Goal: Task Accomplishment & Management: Complete application form

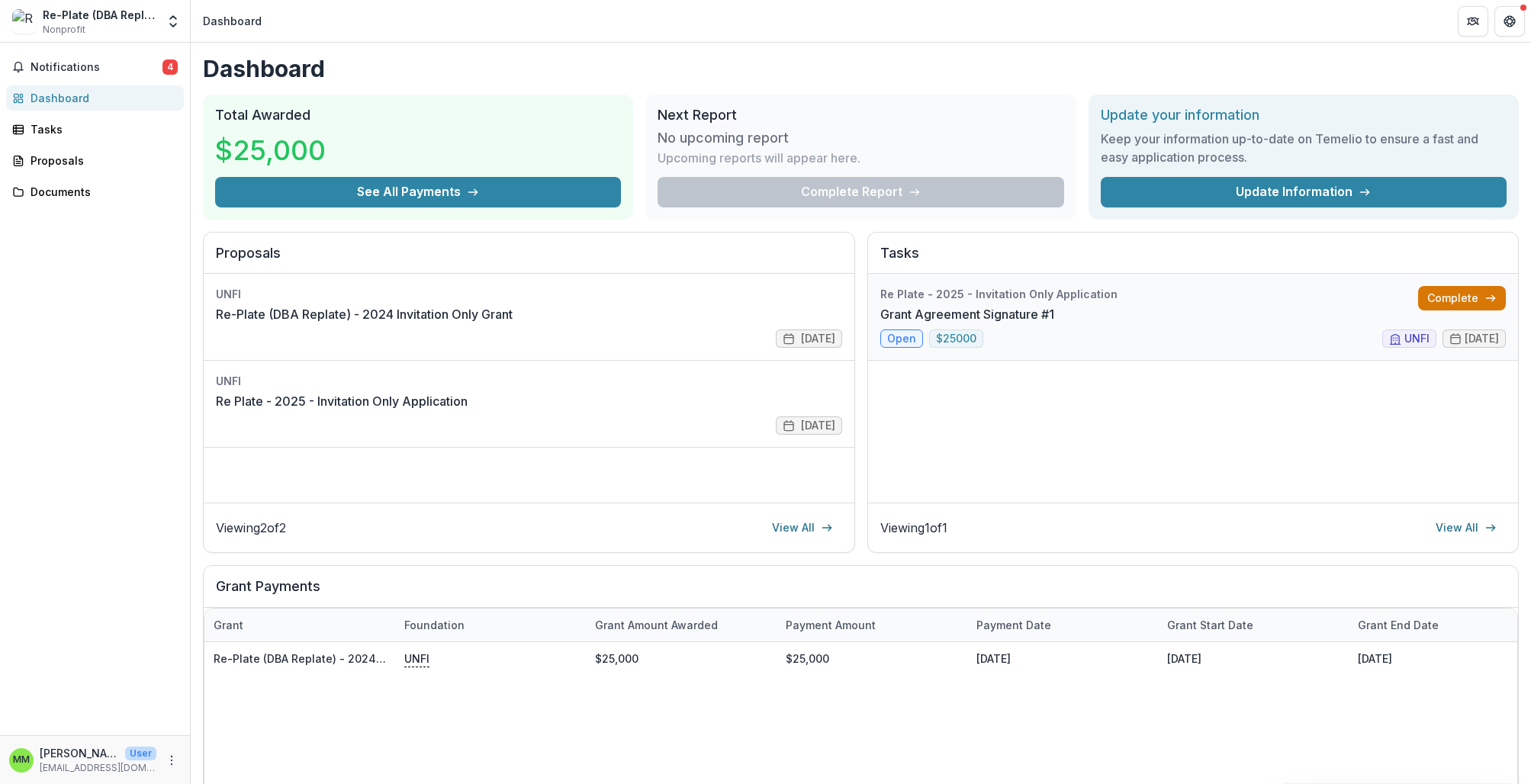
click at [1442, 296] on link "Complete" at bounding box center [1461, 298] width 88 height 25
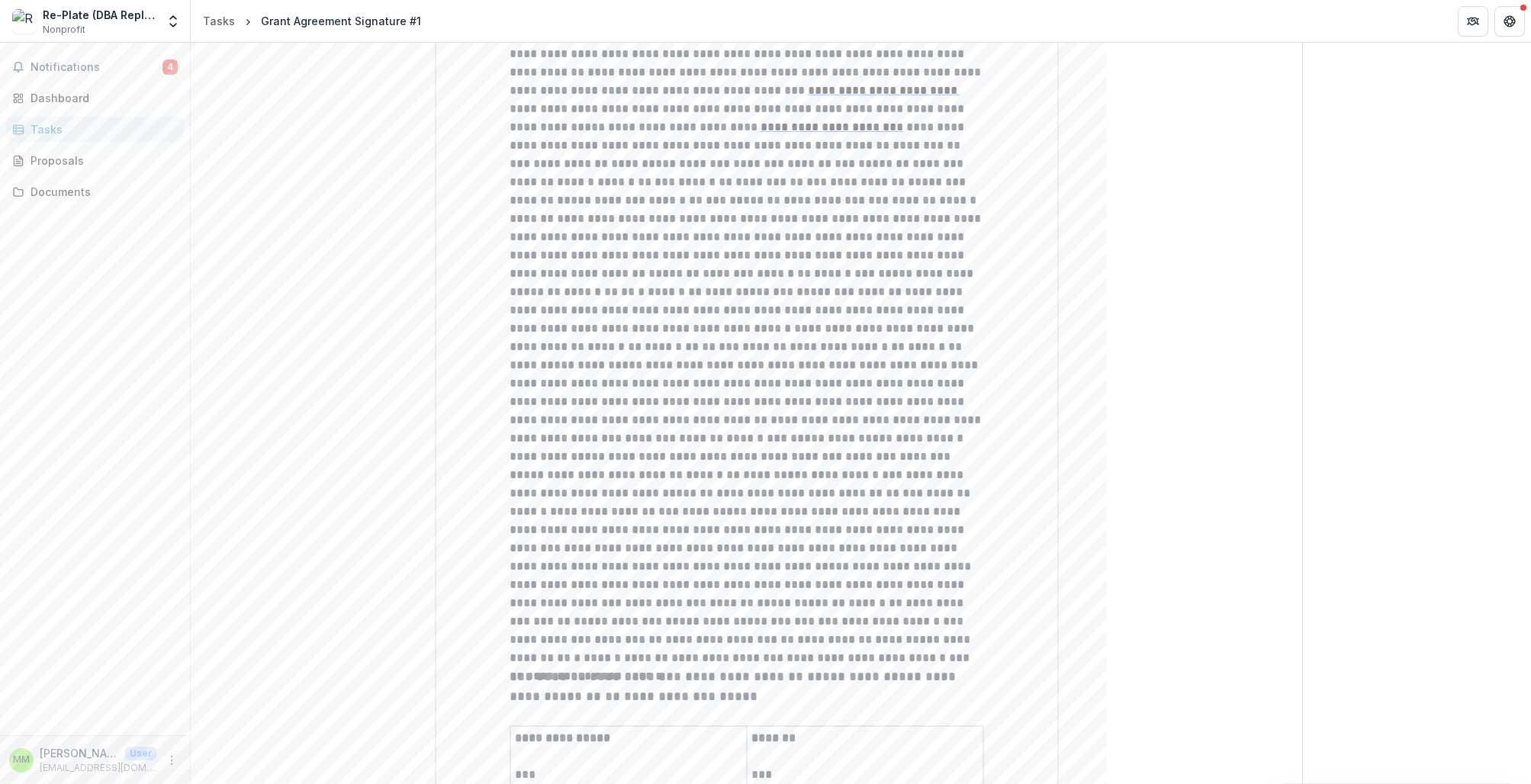
scroll to position [3146, 0]
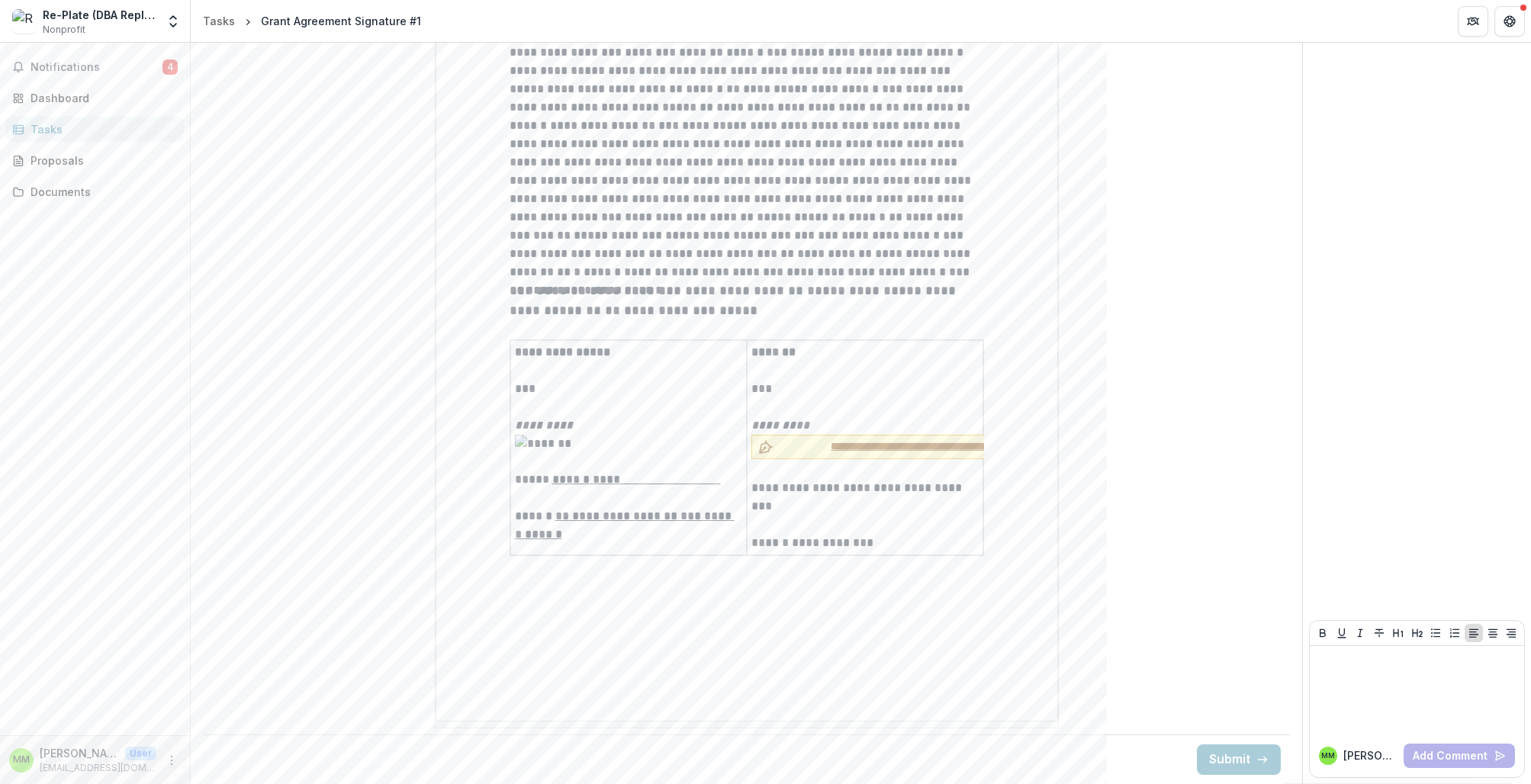
click at [819, 446] on span "**********" at bounding box center [936, 447] width 314 height 16
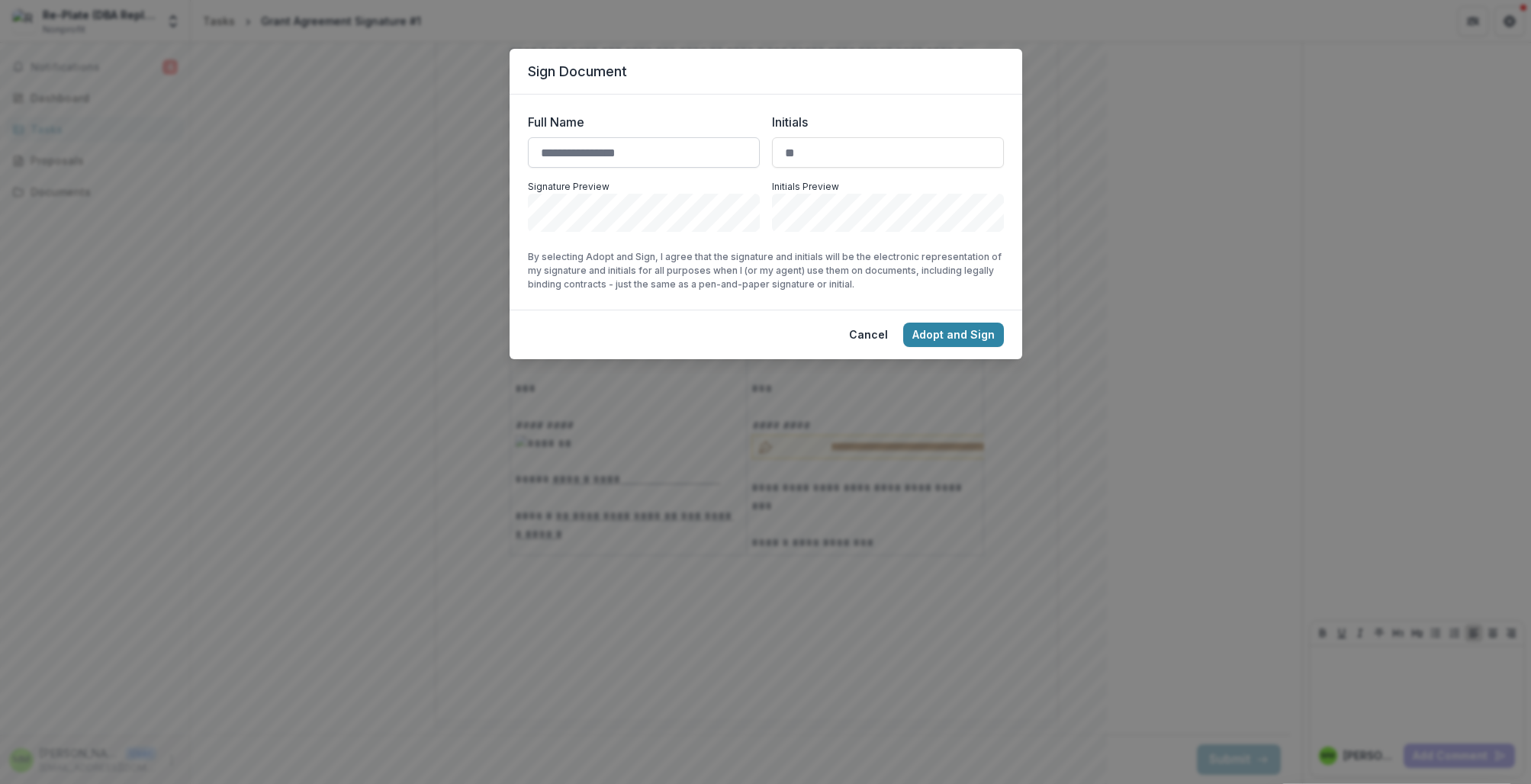
click at [645, 143] on input "Full Name" at bounding box center [643, 152] width 232 height 30
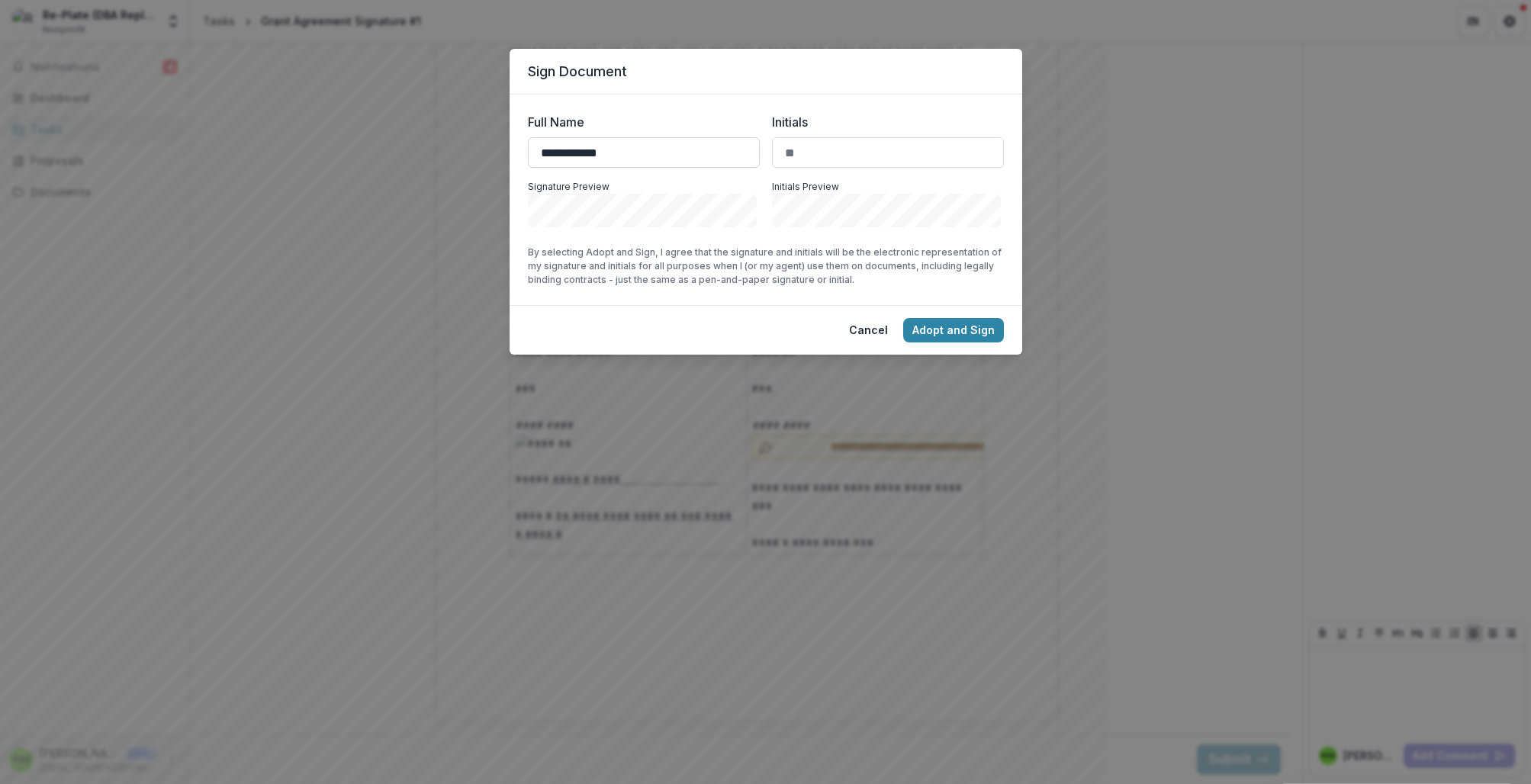
type input "**********"
type input "**"
click at [955, 328] on button "Adopt and Sign" at bounding box center [953, 330] width 100 height 25
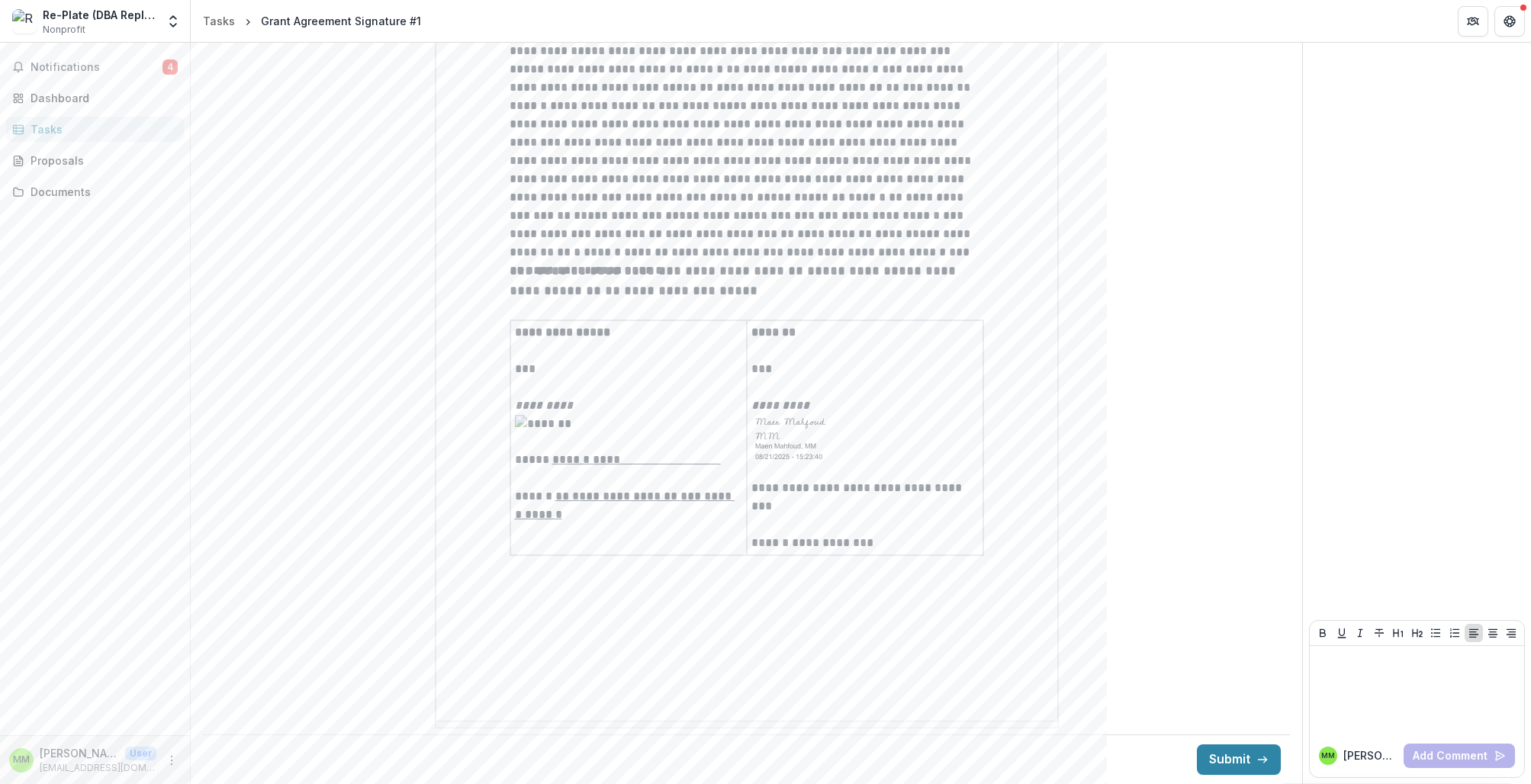
scroll to position [3166, 0]
click at [1230, 752] on button "Submit" at bounding box center [1238, 759] width 84 height 30
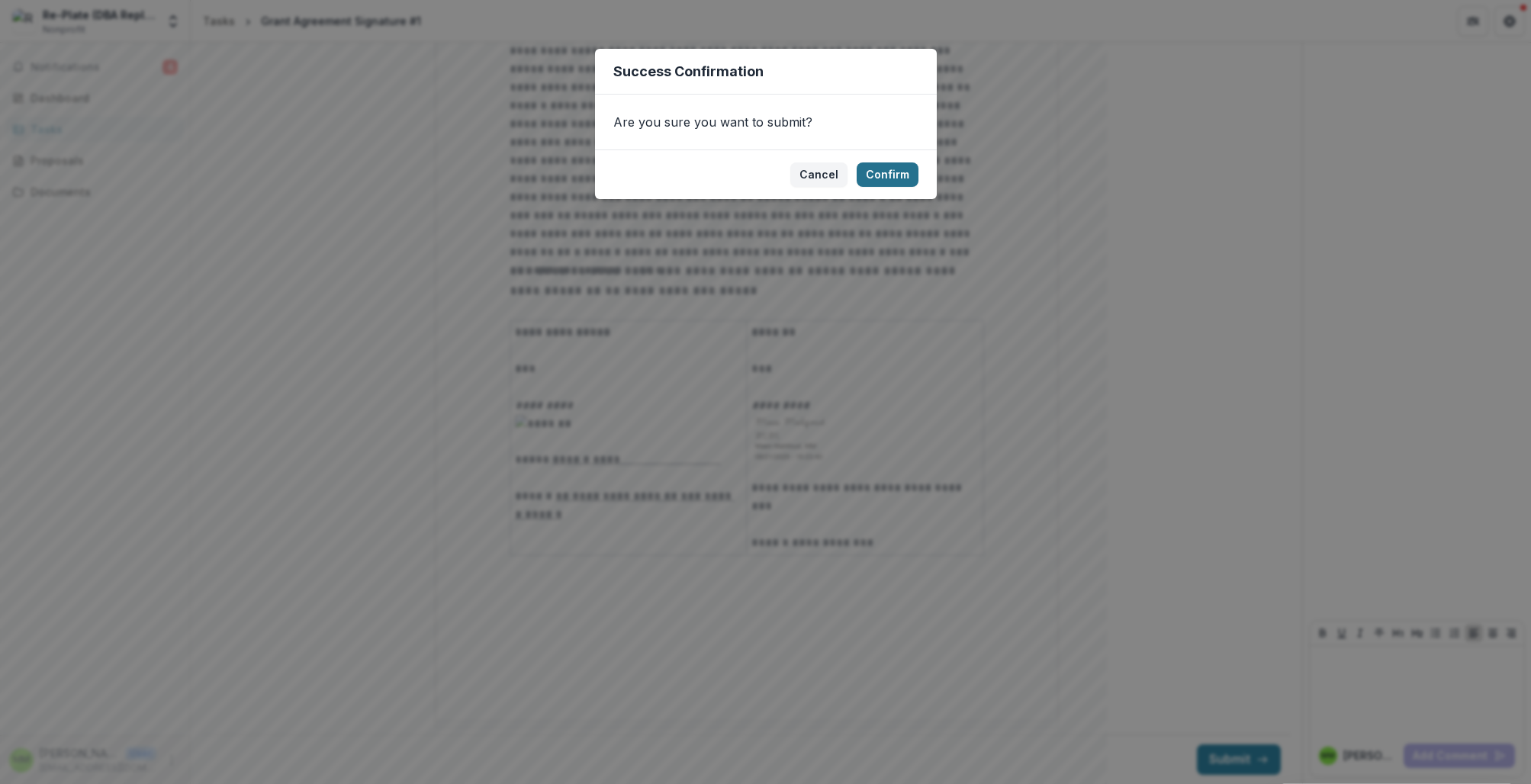
click at [883, 181] on button "Confirm" at bounding box center [888, 174] width 62 height 25
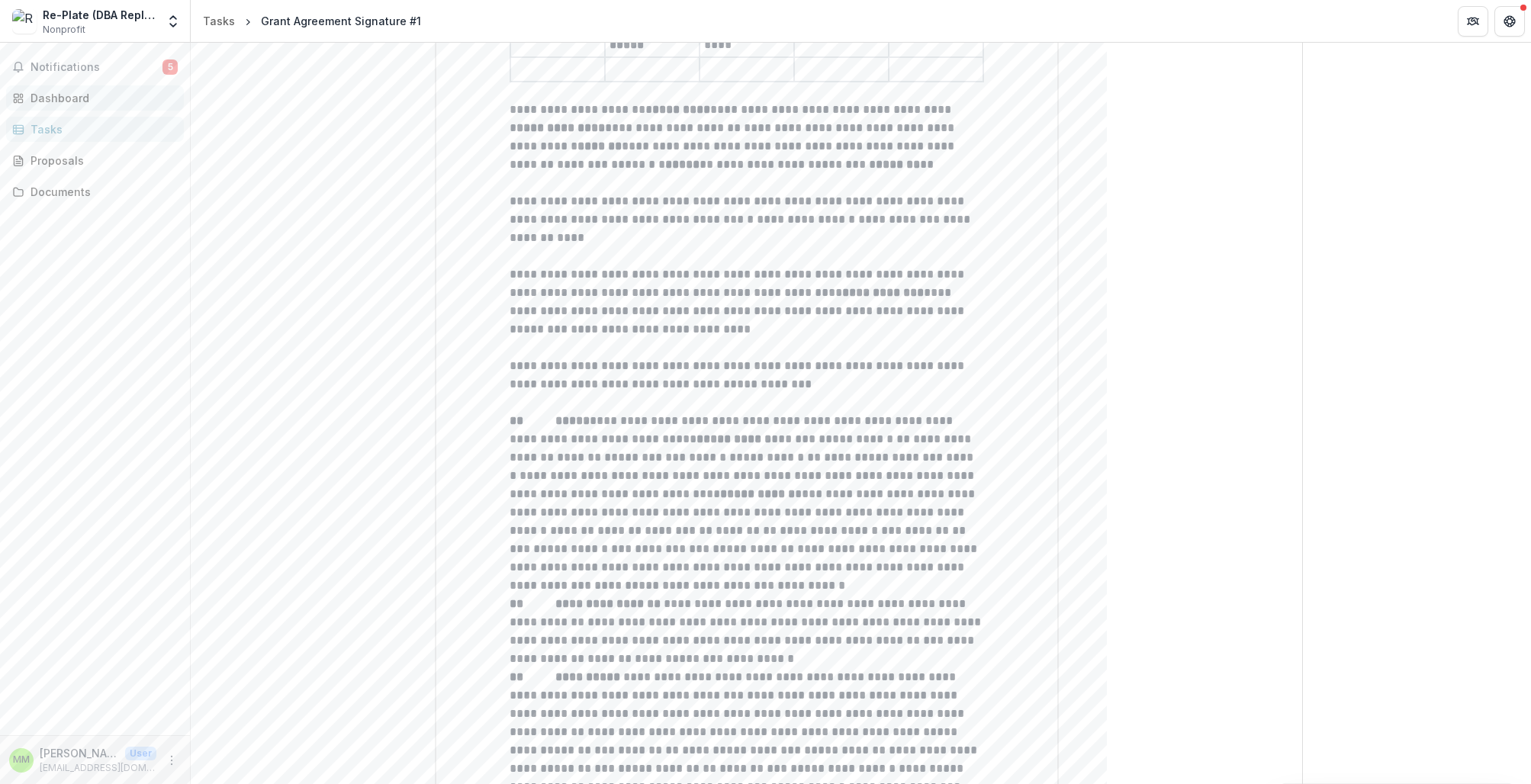
scroll to position [361, 0]
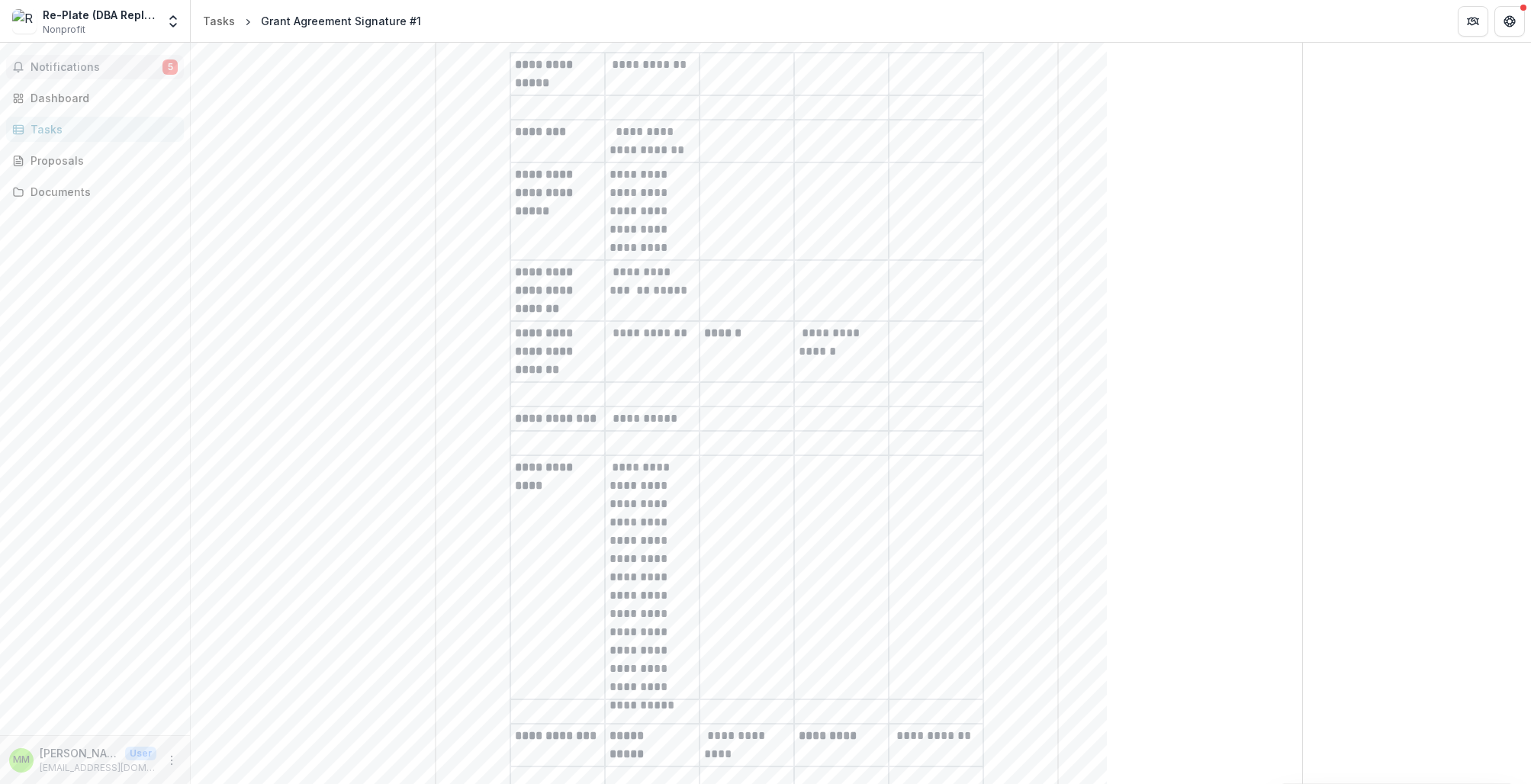
click at [77, 70] on span "Notifications" at bounding box center [96, 67] width 132 height 13
click at [72, 98] on div "Dashboard" at bounding box center [100, 97] width 141 height 16
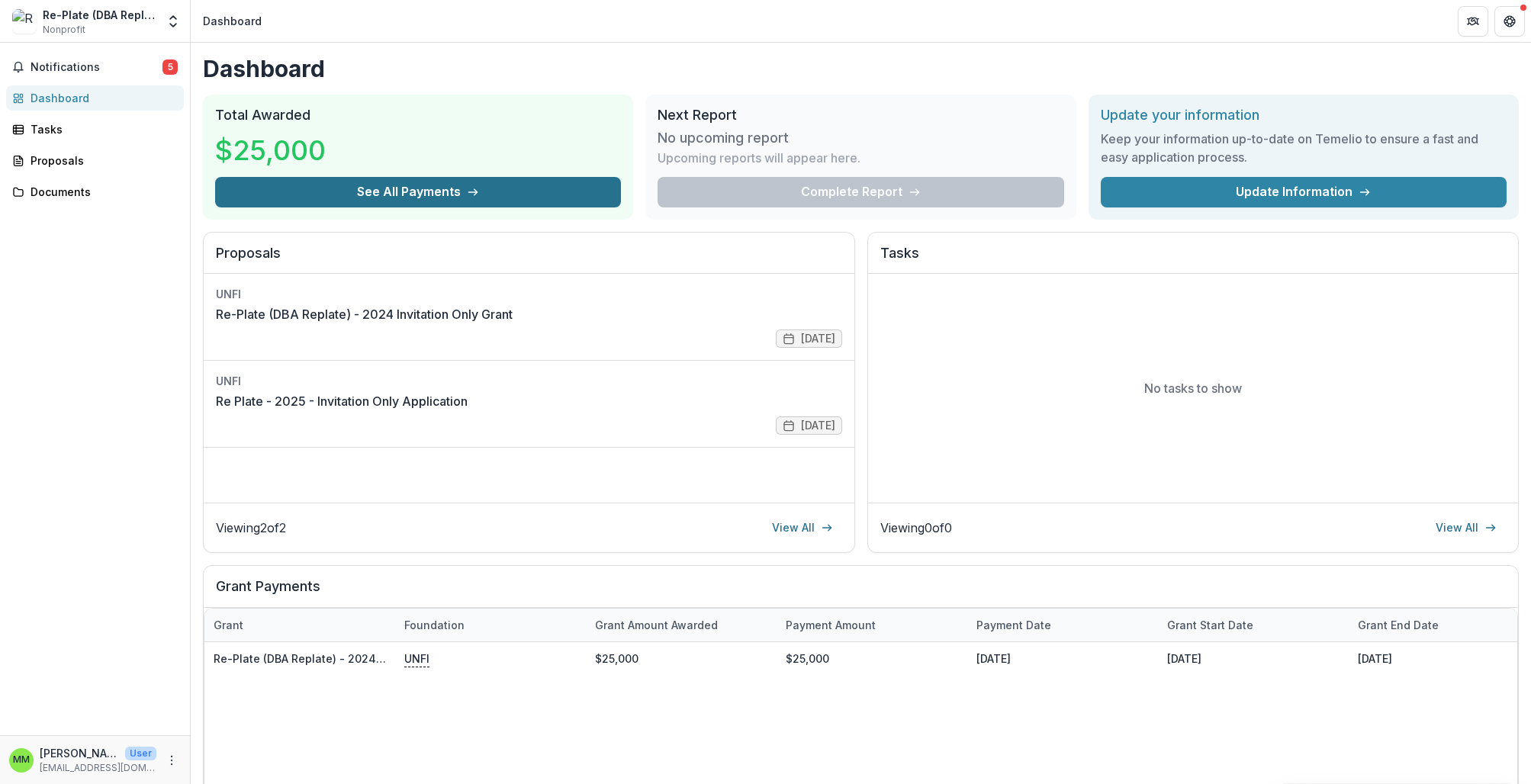
click at [402, 188] on button "See All Payments" at bounding box center [418, 192] width 405 height 30
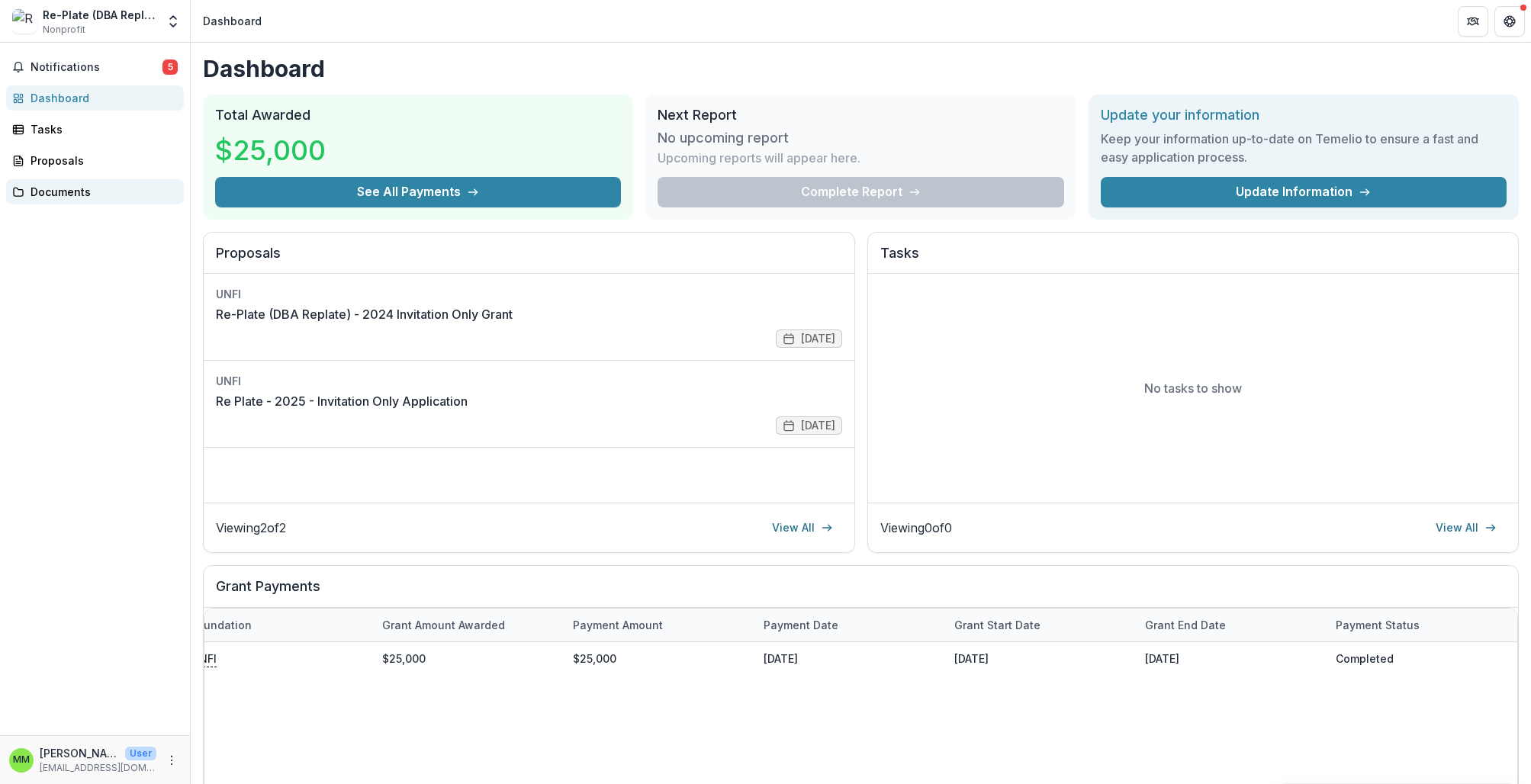
click at [75, 193] on div "Documents" at bounding box center [100, 192] width 141 height 16
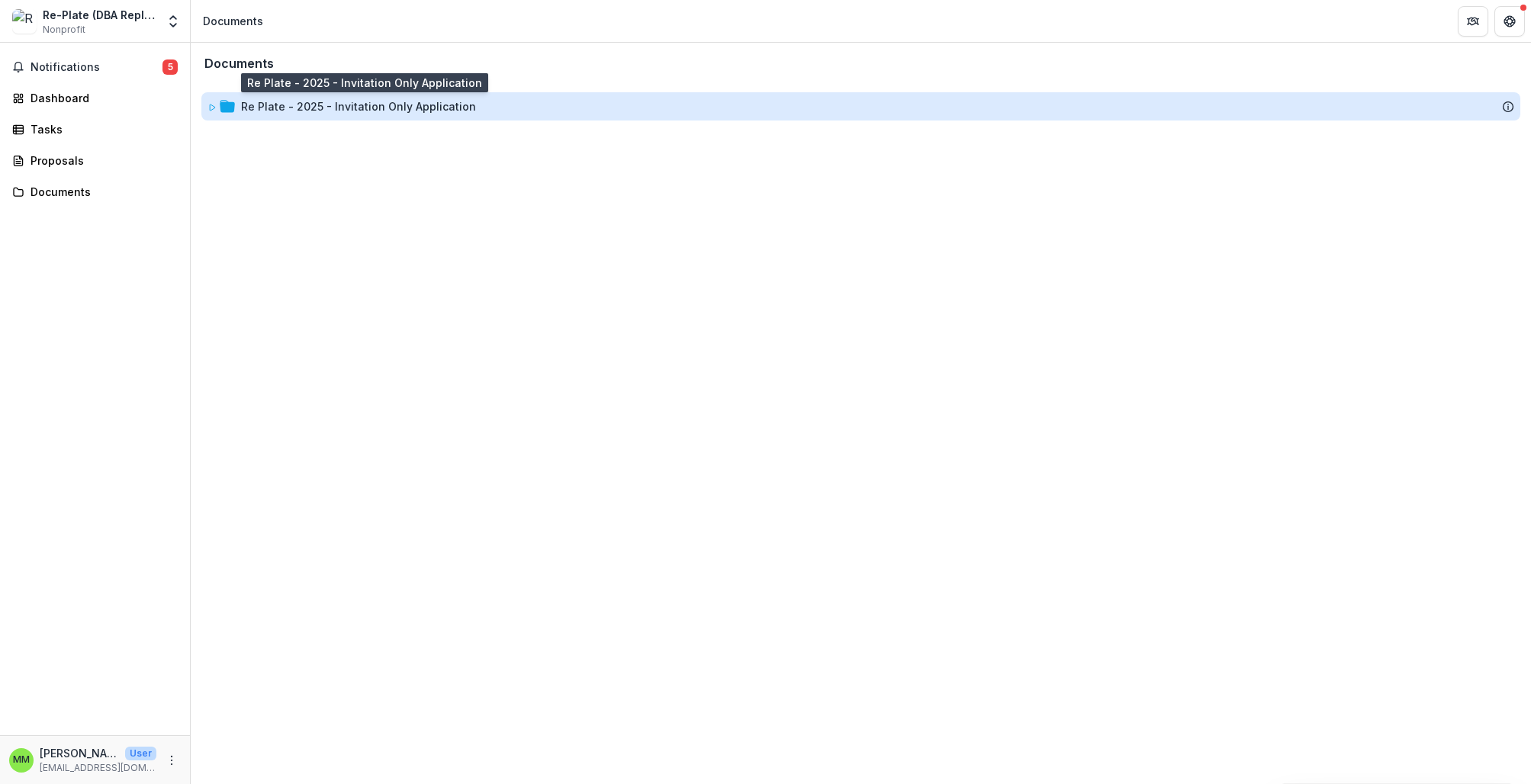
click at [322, 109] on div "Re Plate - 2025 - Invitation Only Application" at bounding box center [358, 106] width 235 height 16
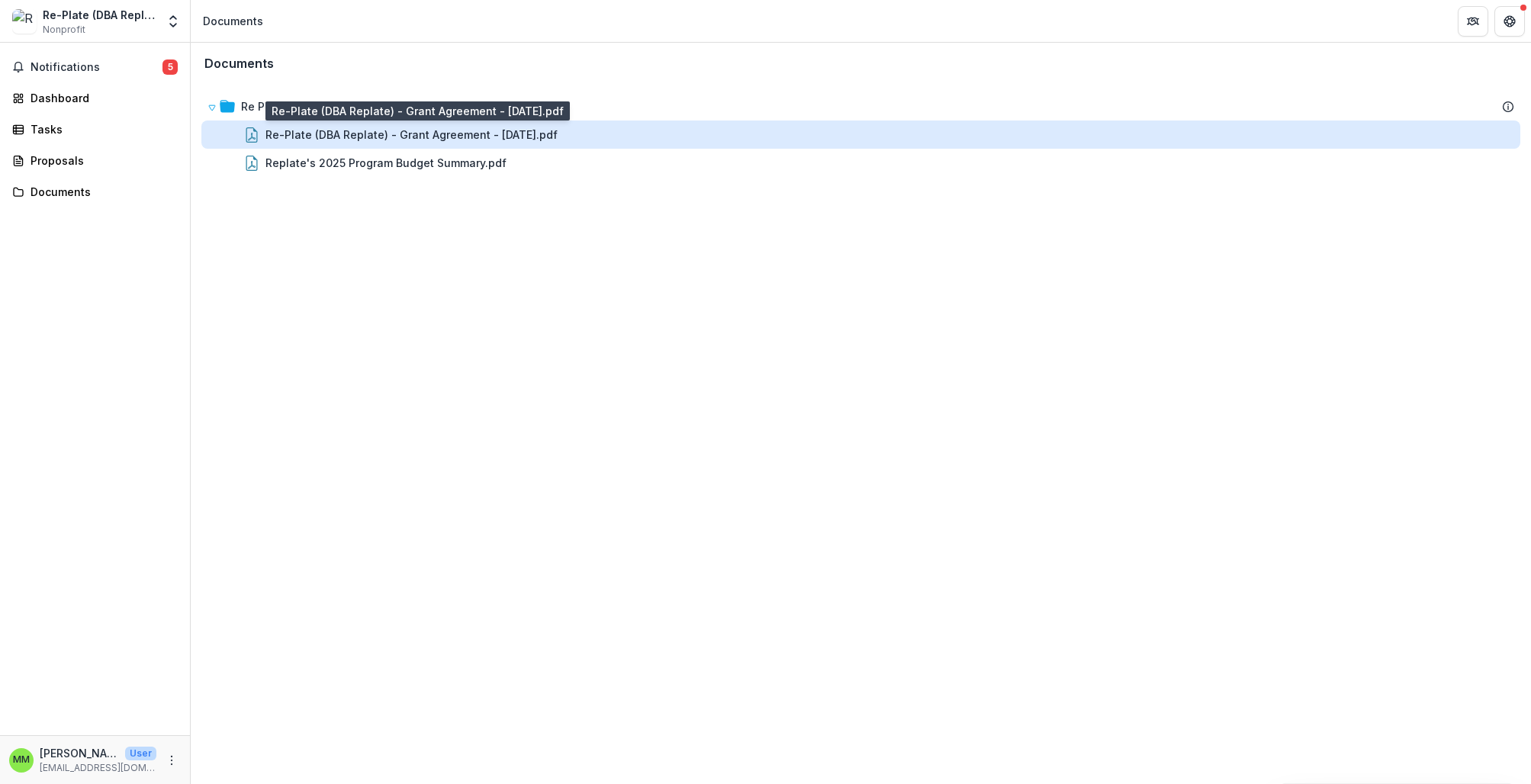
click at [337, 141] on div "Re-Plate (DBA Replate) - Grant Agreement - [DATE].pdf" at bounding box center [411, 135] width 292 height 16
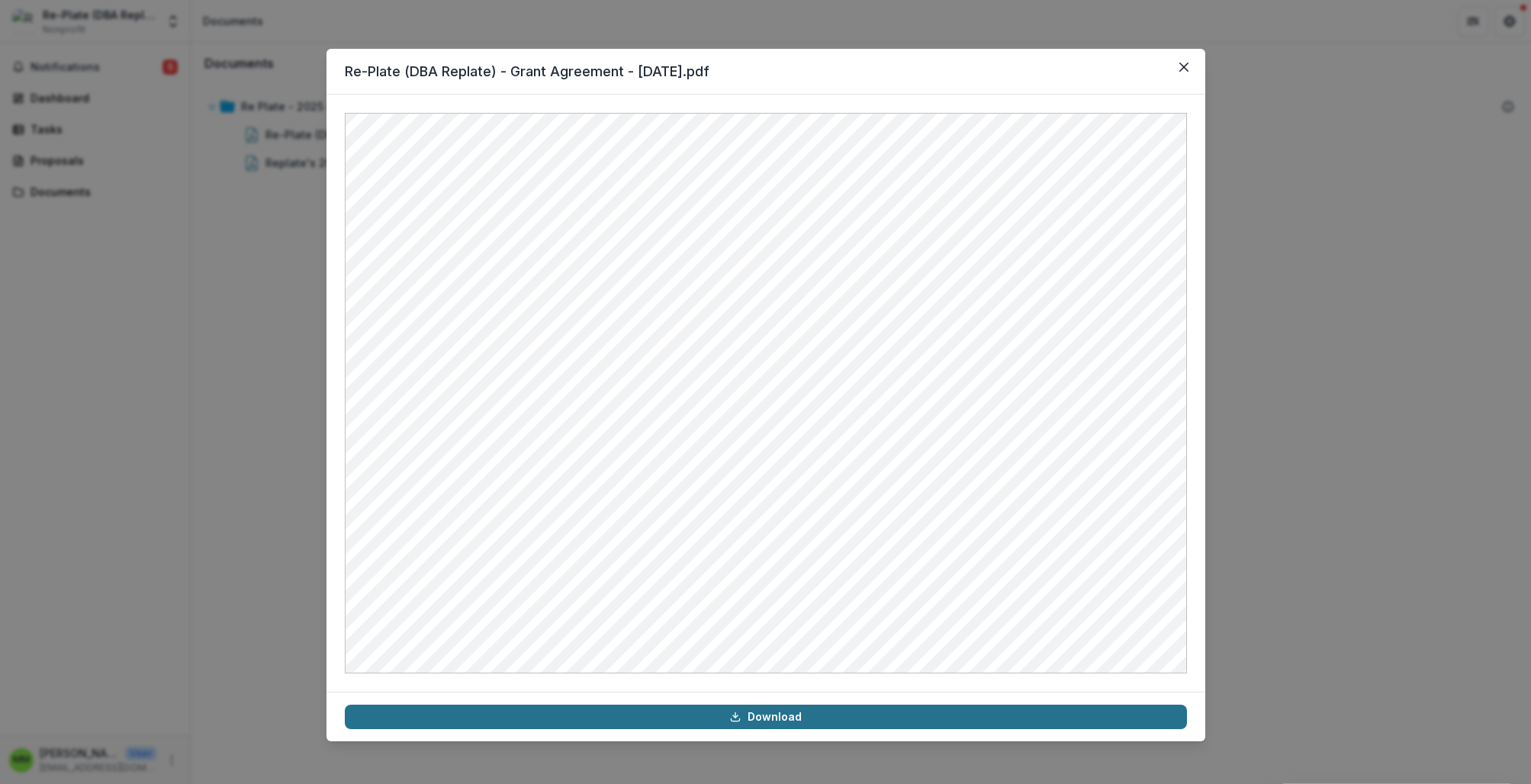
click at [791, 716] on link "Download" at bounding box center [766, 716] width 842 height 25
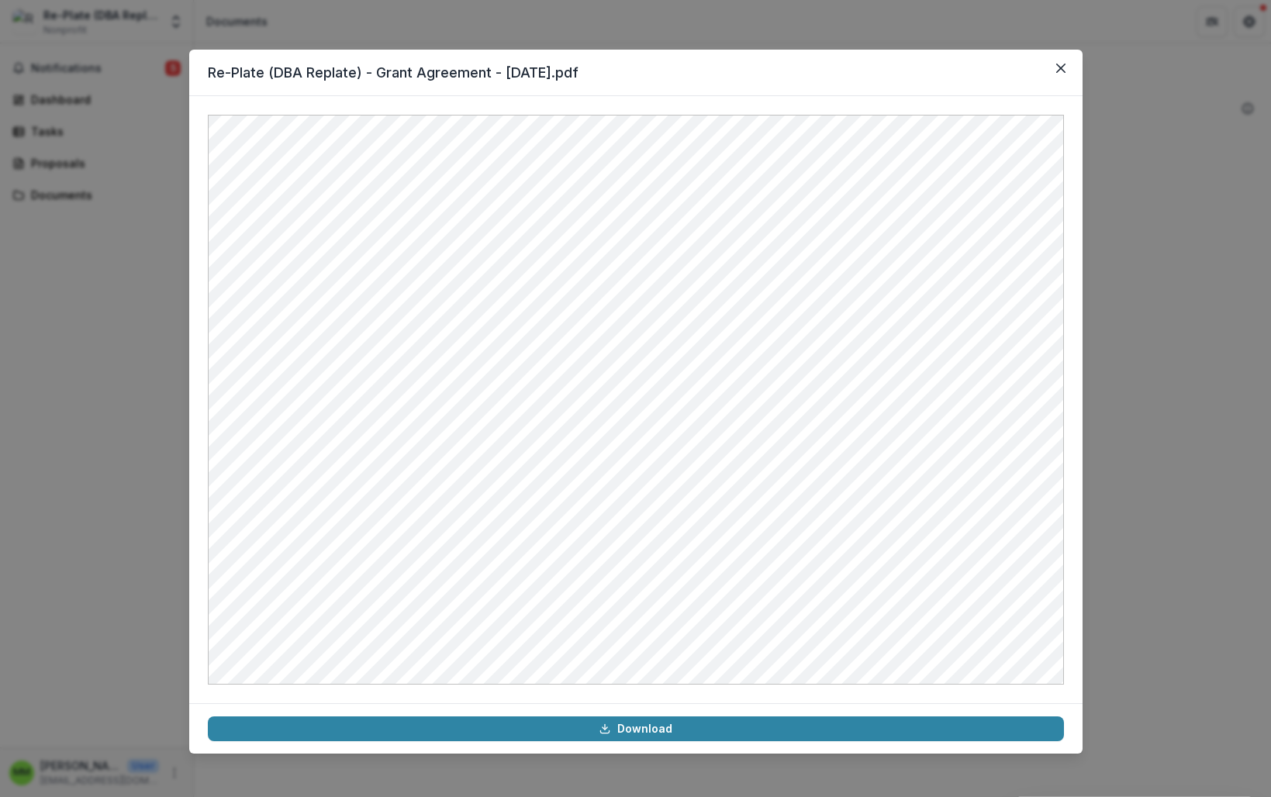
click at [147, 175] on div "Re-Plate (DBA Replate) - Grant Agreement - [DATE].pdf Download" at bounding box center [635, 398] width 1271 height 797
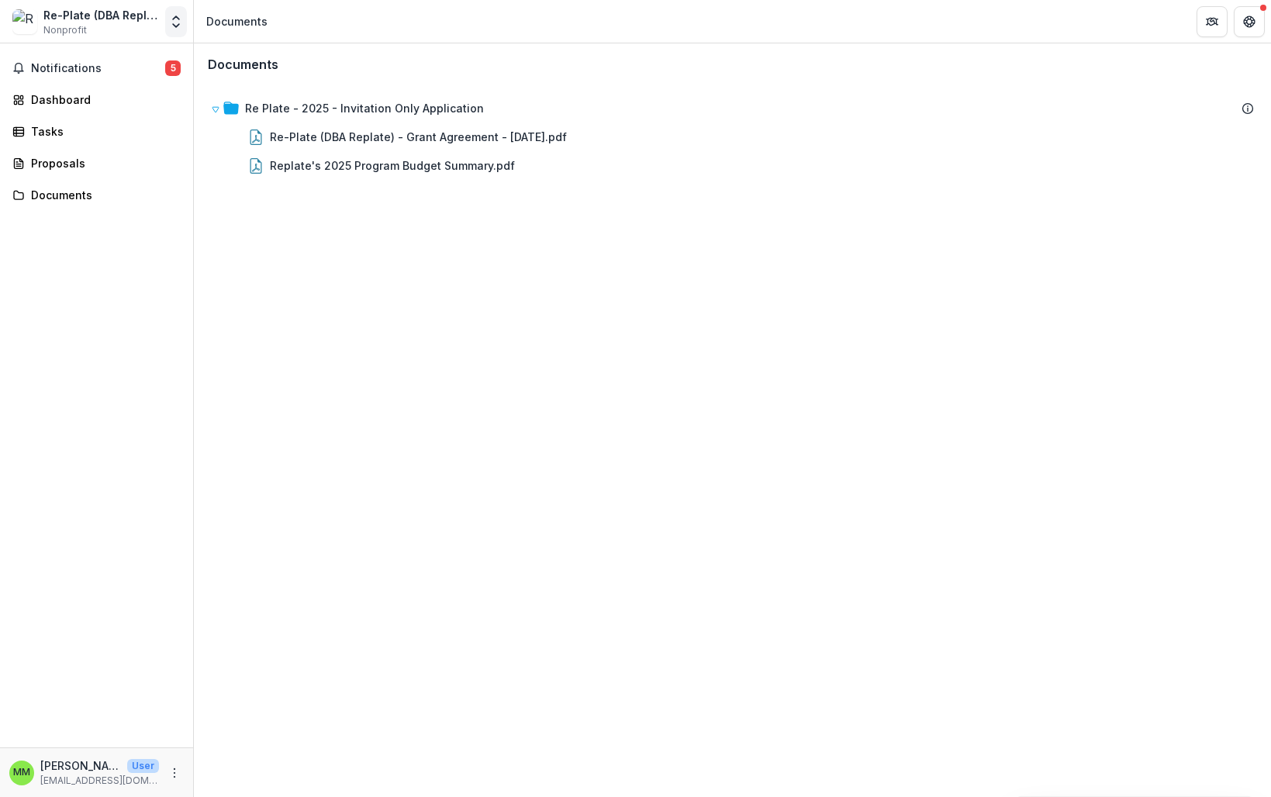
click at [178, 22] on icon "Open entity switcher" at bounding box center [176, 22] width 16 height 16
click at [140, 79] on link "Settings" at bounding box center [97, 86] width 186 height 26
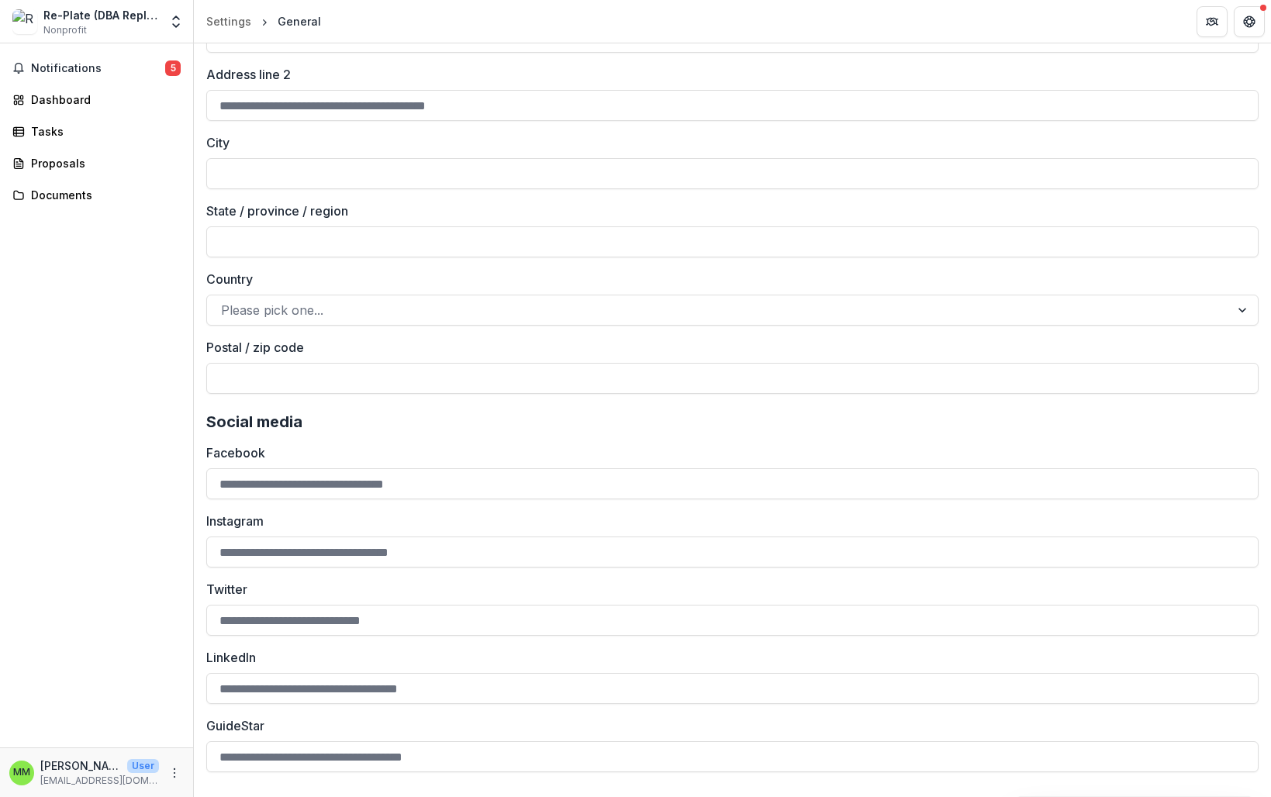
scroll to position [1932, 0]
